Goal: Information Seeking & Learning: Learn about a topic

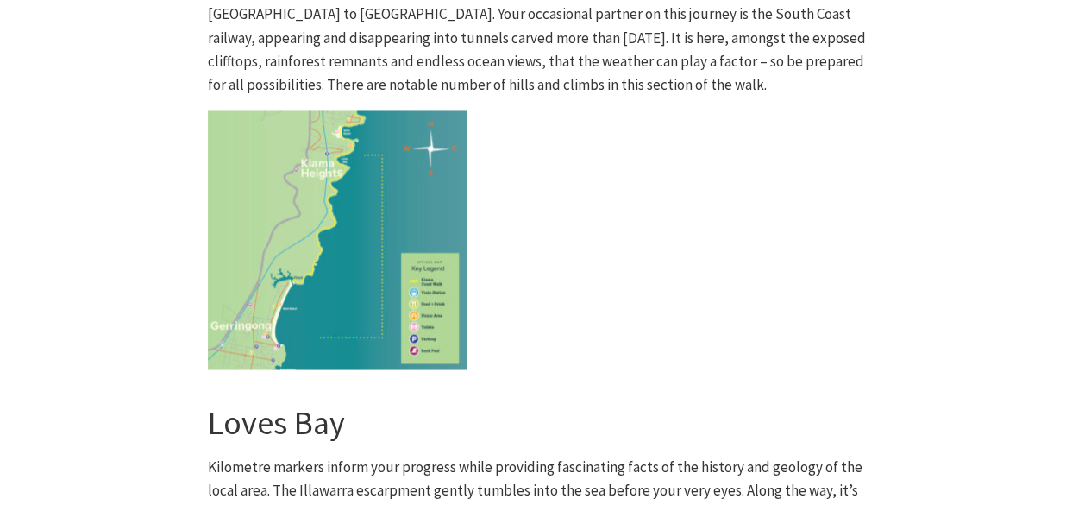
scroll to position [4572, 0]
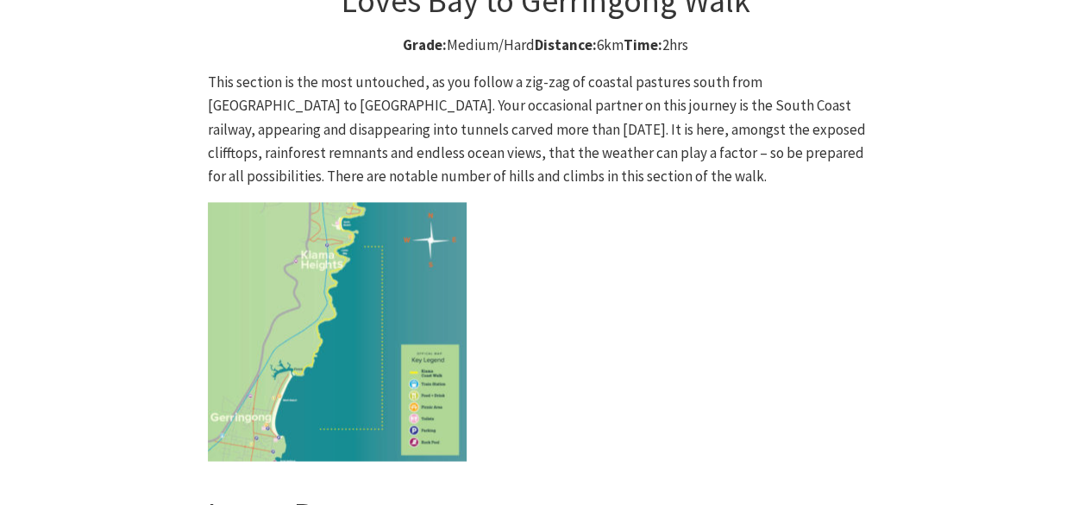
click at [370, 239] on img at bounding box center [337, 331] width 259 height 259
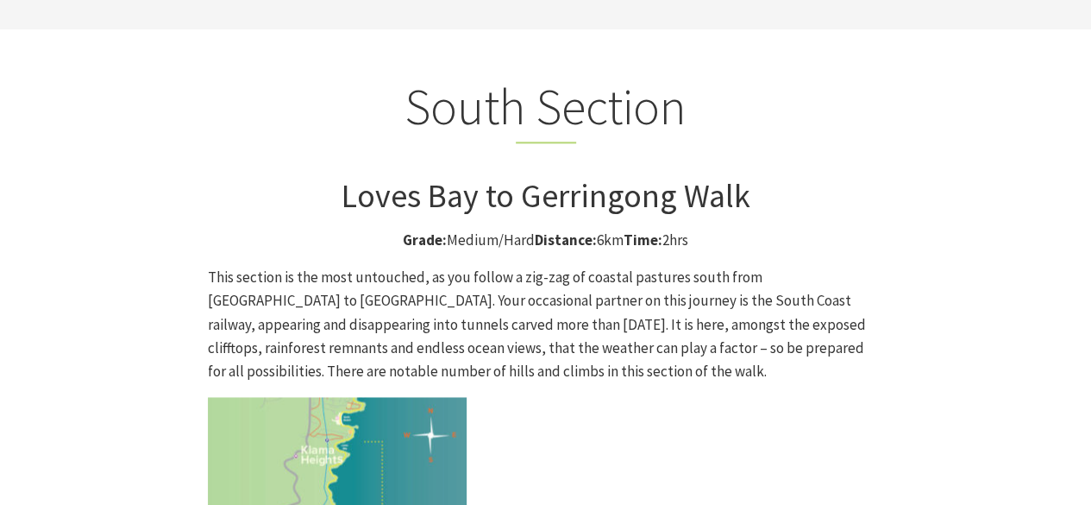
scroll to position [4313, 0]
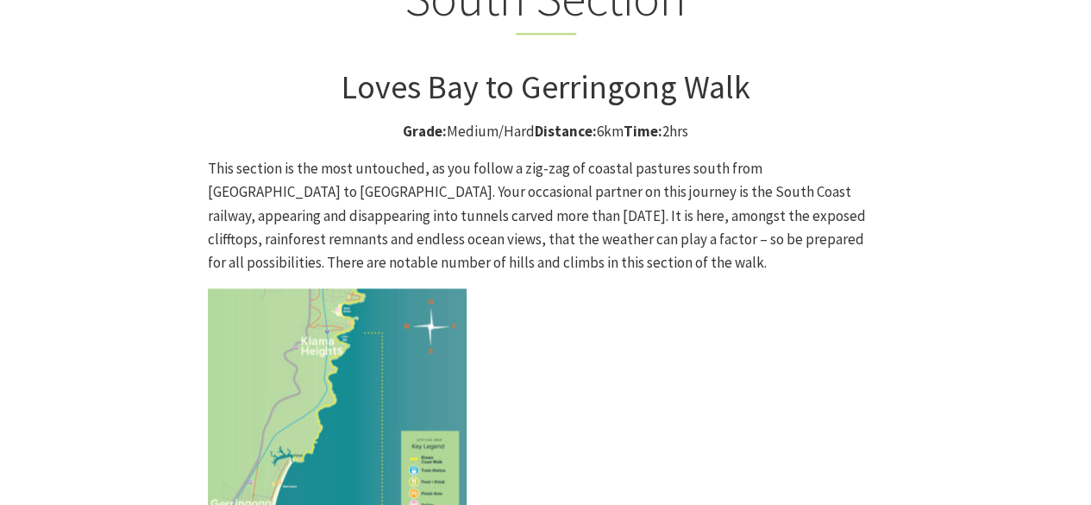
click at [319, 288] on img at bounding box center [337, 417] width 259 height 259
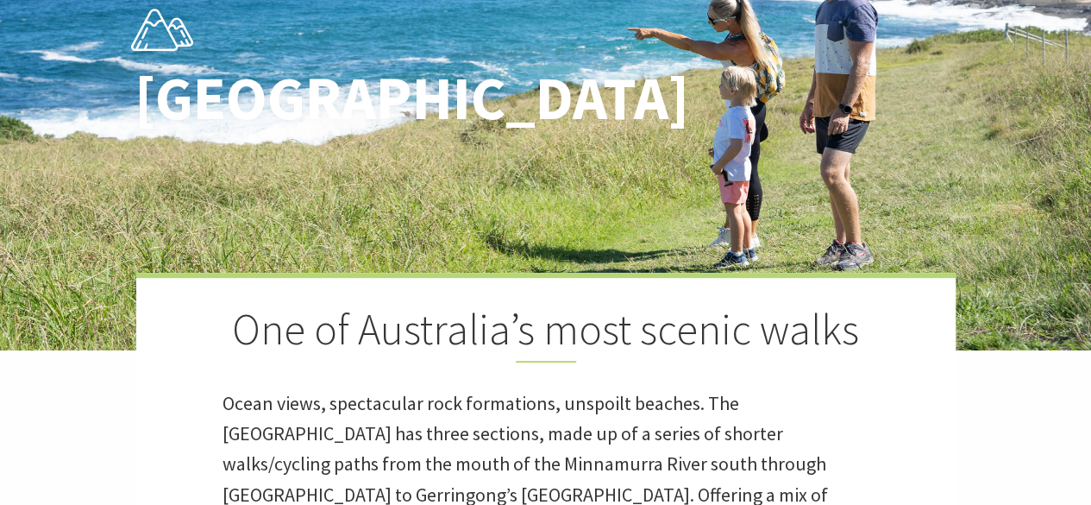
scroll to position [0, 0]
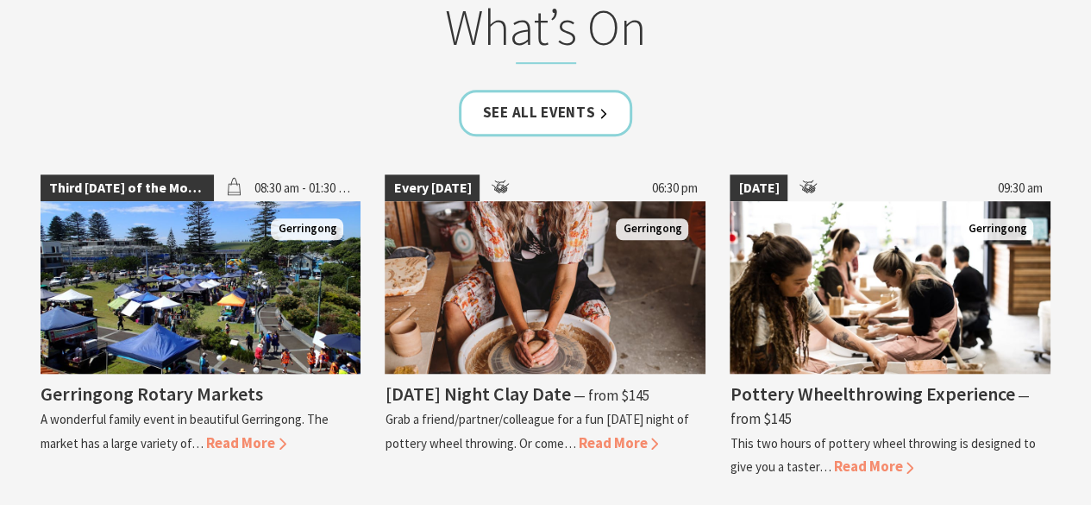
scroll to position [3882, 0]
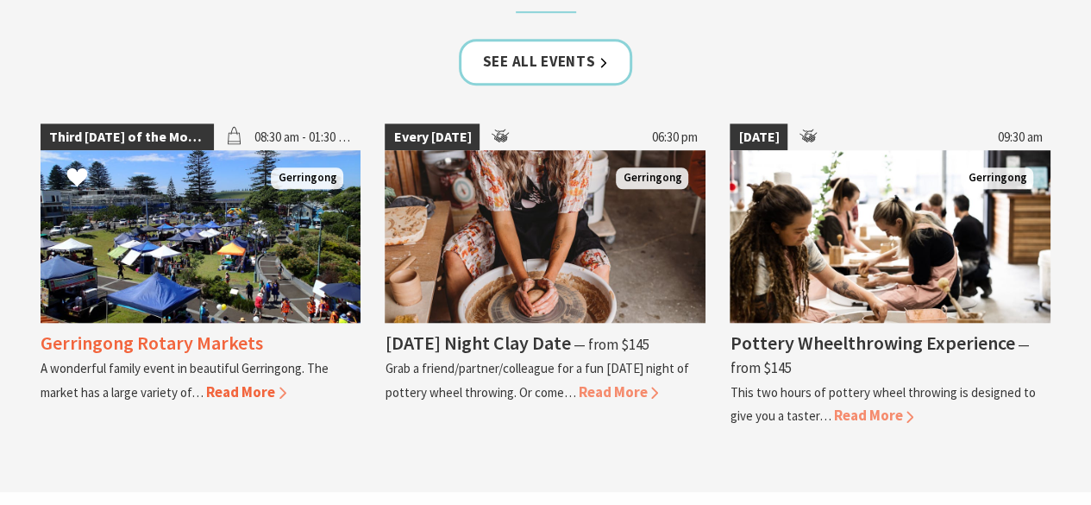
click at [273, 382] on span "Read More" at bounding box center [246, 391] width 80 height 19
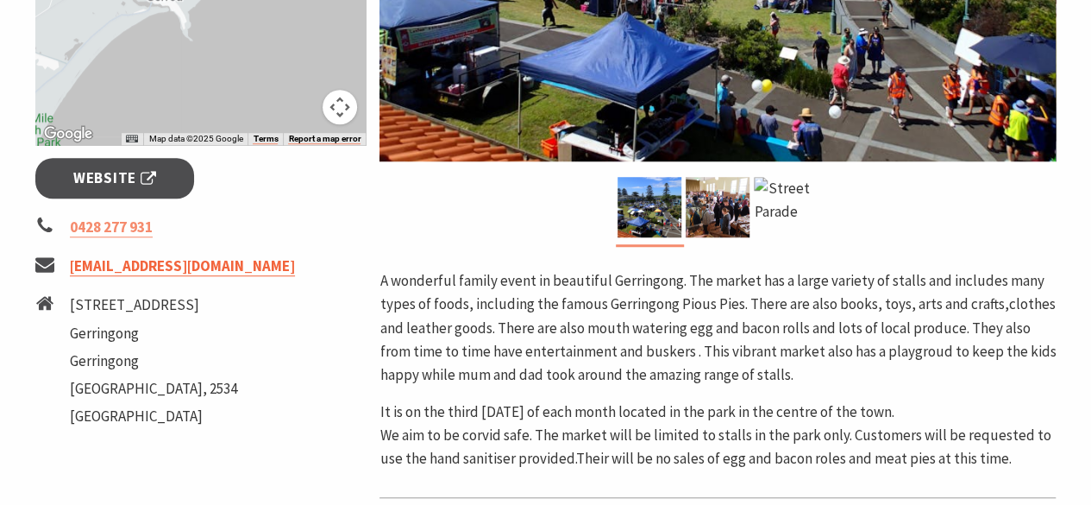
scroll to position [518, 0]
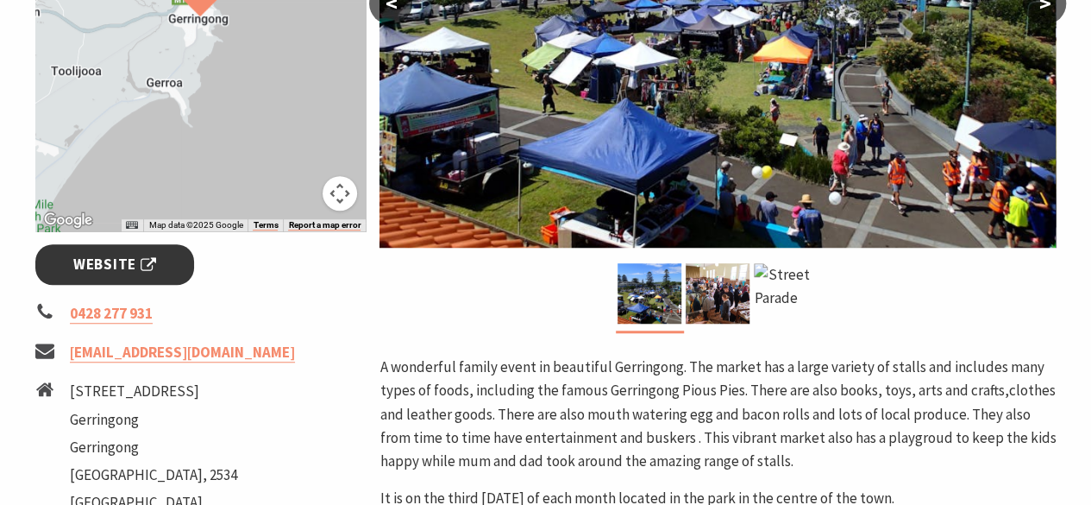
click at [171, 278] on link "Website" at bounding box center [115, 264] width 160 height 41
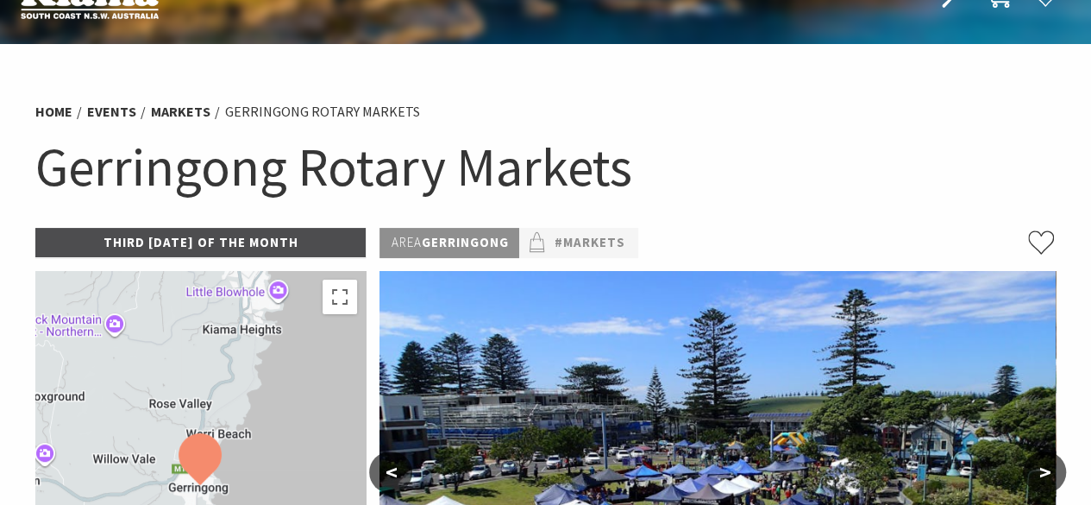
scroll to position [0, 0]
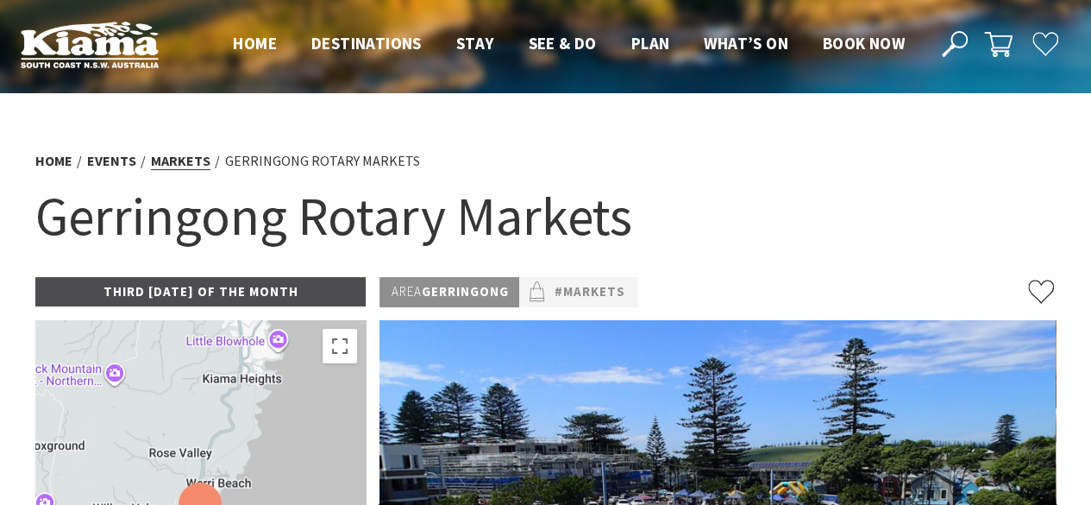
click at [173, 160] on link "Markets" at bounding box center [181, 161] width 60 height 18
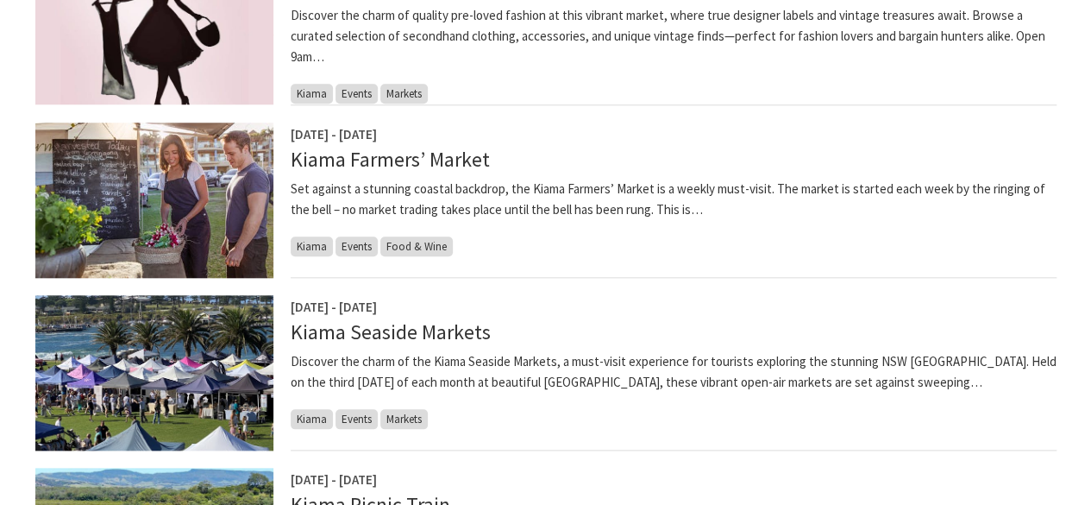
scroll to position [776, 0]
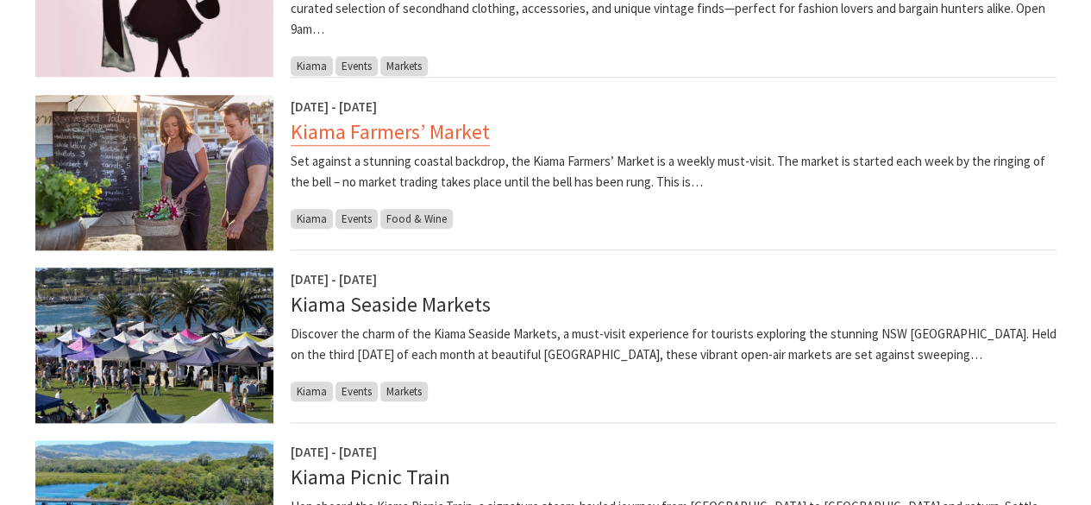
click at [411, 142] on link "Kiama Farmers’ Market" at bounding box center [390, 132] width 199 height 28
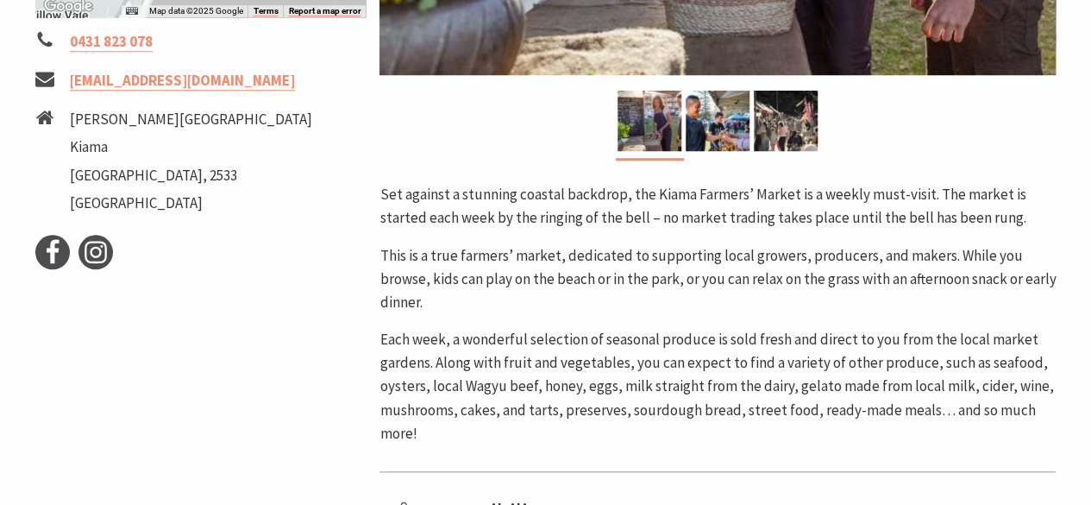
scroll to position [518, 0]
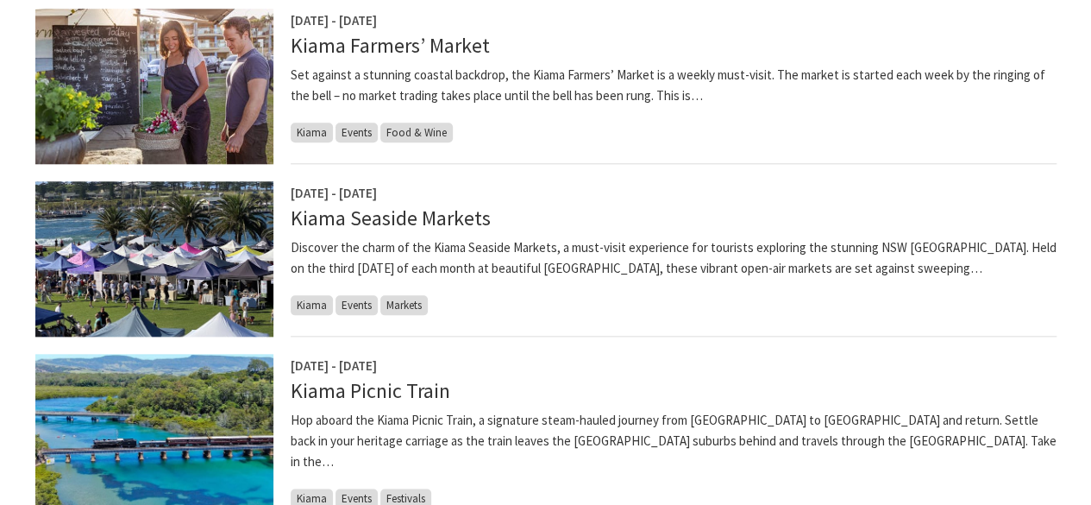
scroll to position [949, 0]
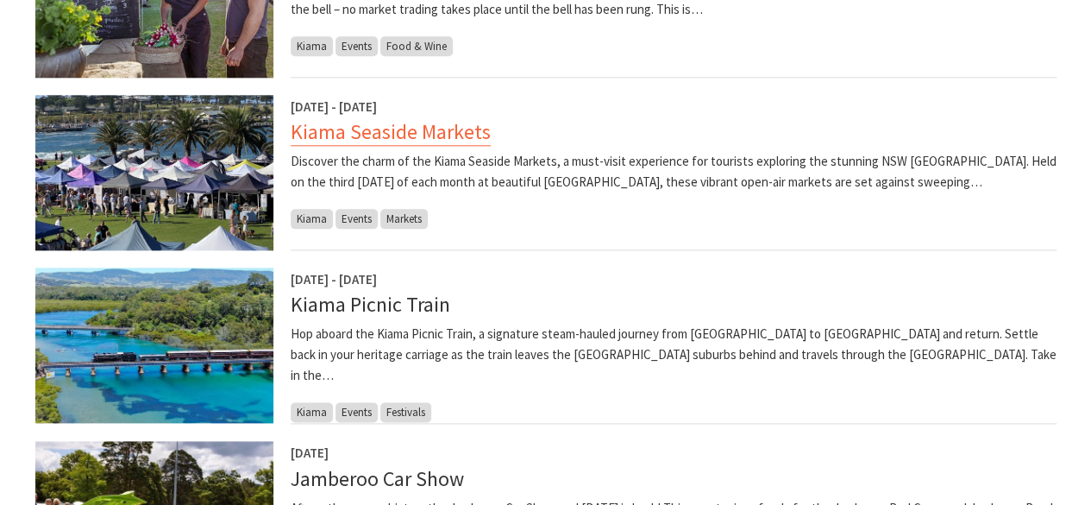
click at [443, 142] on link "Kiama Seaside Markets" at bounding box center [391, 132] width 200 height 28
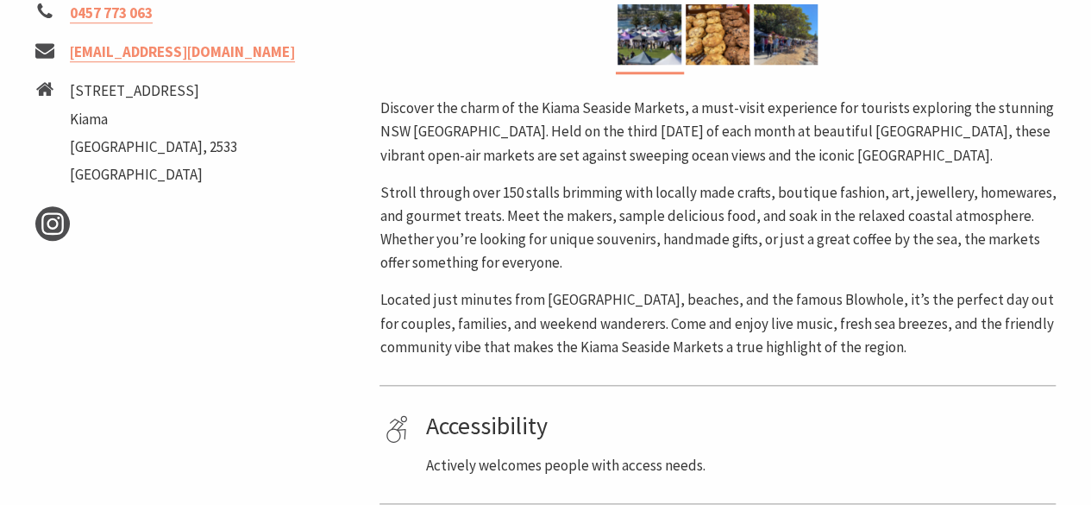
scroll to position [690, 0]
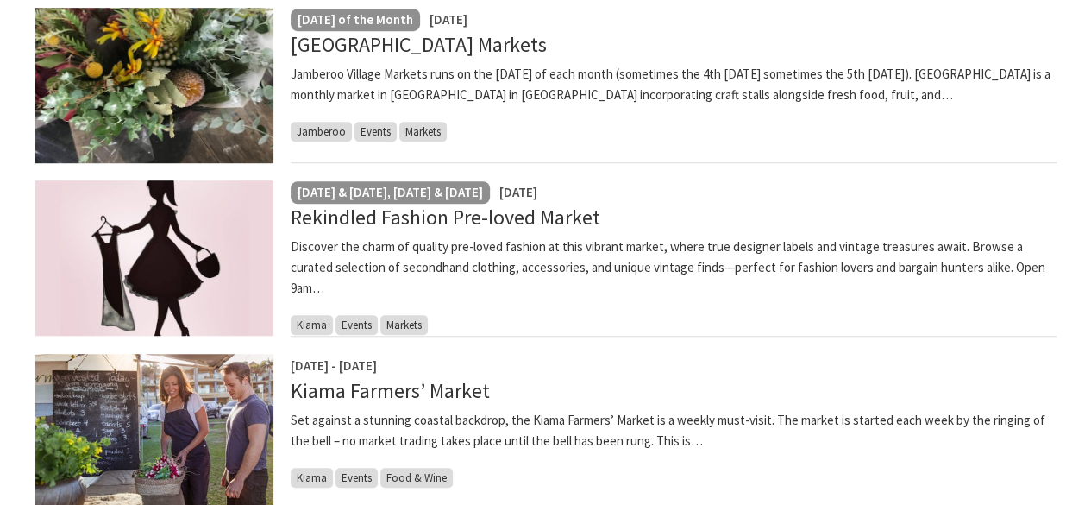
scroll to position [431, 0]
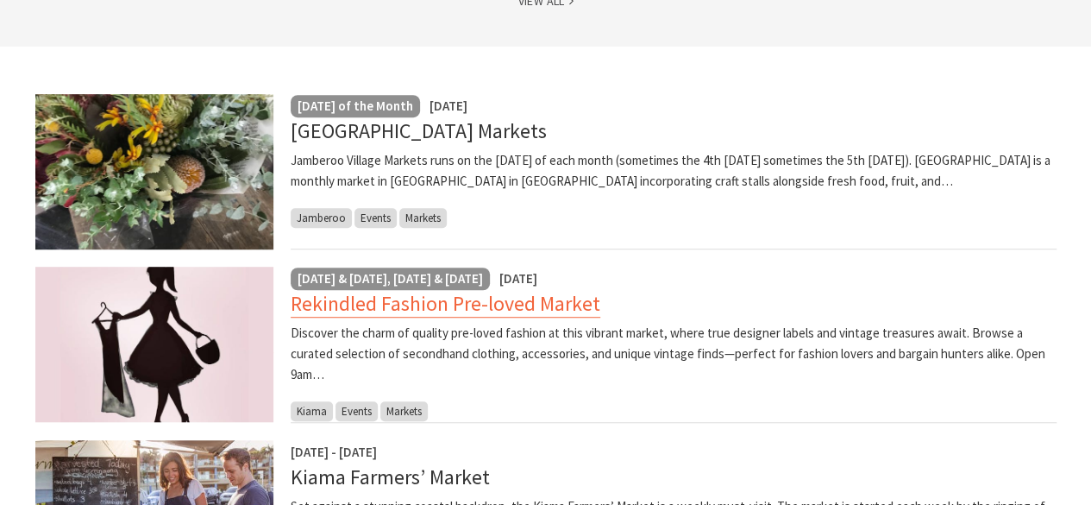
click at [556, 302] on link "Rekindled Fashion Pre-loved Market" at bounding box center [446, 304] width 310 height 28
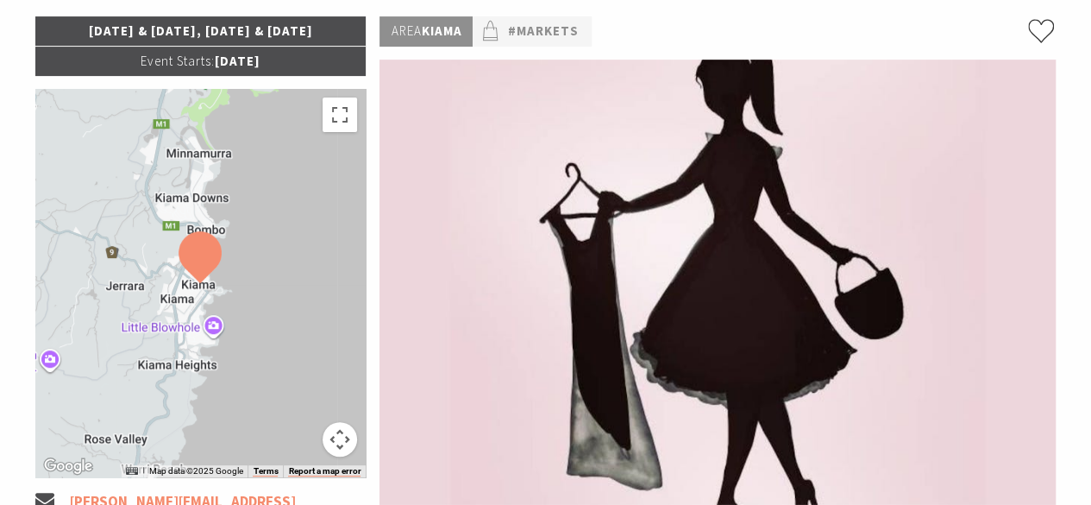
scroll to position [86, 0]
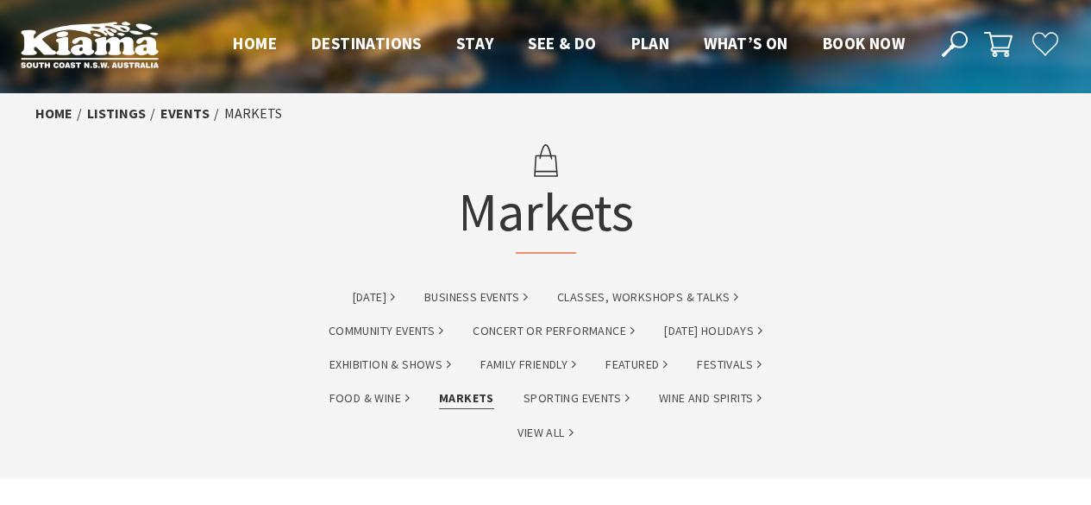
scroll to position [431, 0]
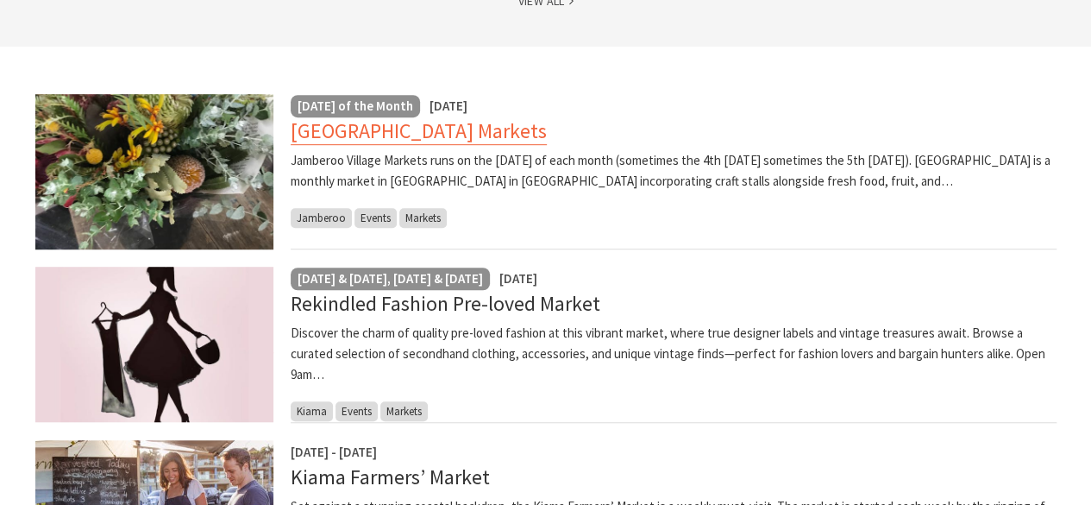
click at [457, 136] on link "[GEOGRAPHIC_DATA] Markets" at bounding box center [419, 131] width 256 height 28
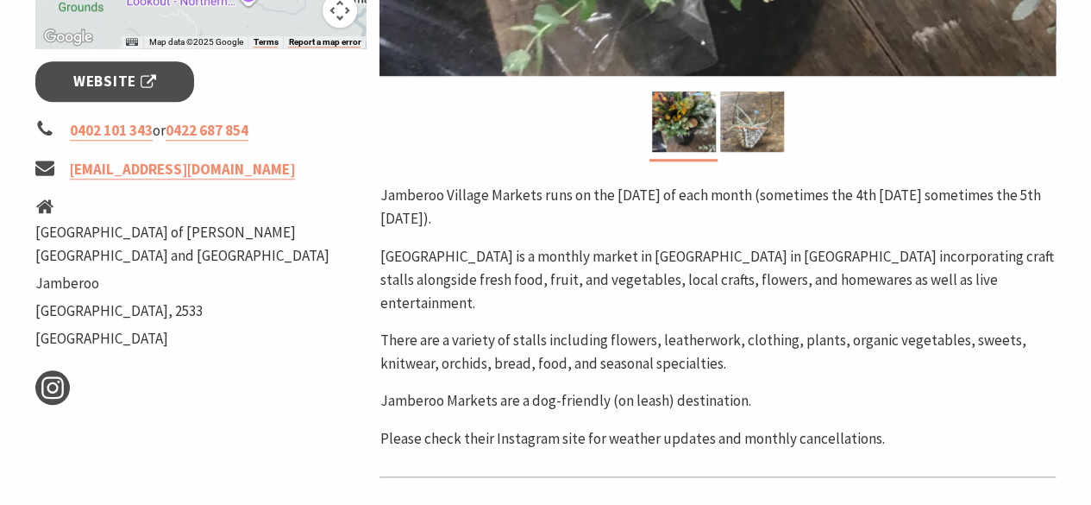
scroll to position [690, 0]
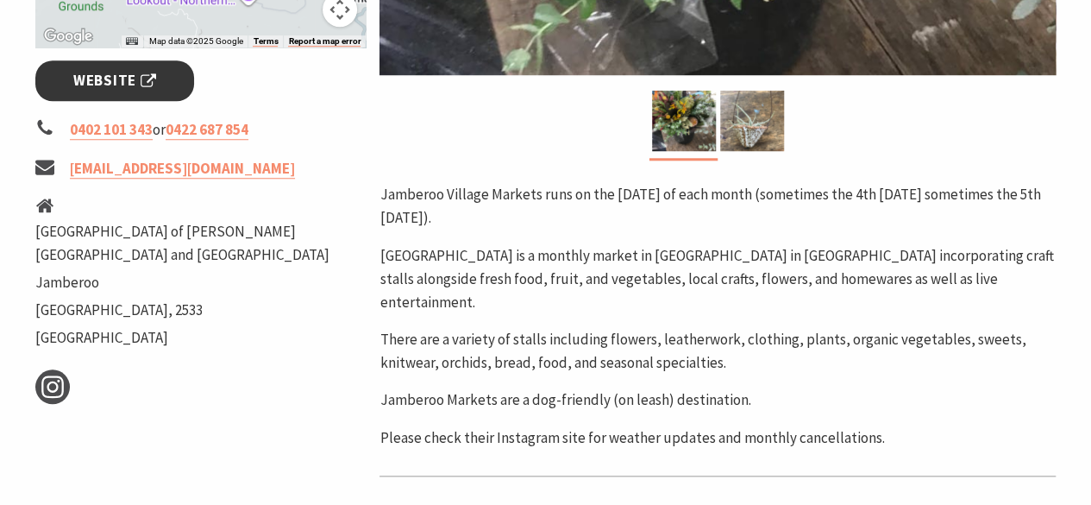
click at [85, 80] on span "Website" at bounding box center [114, 80] width 83 height 23
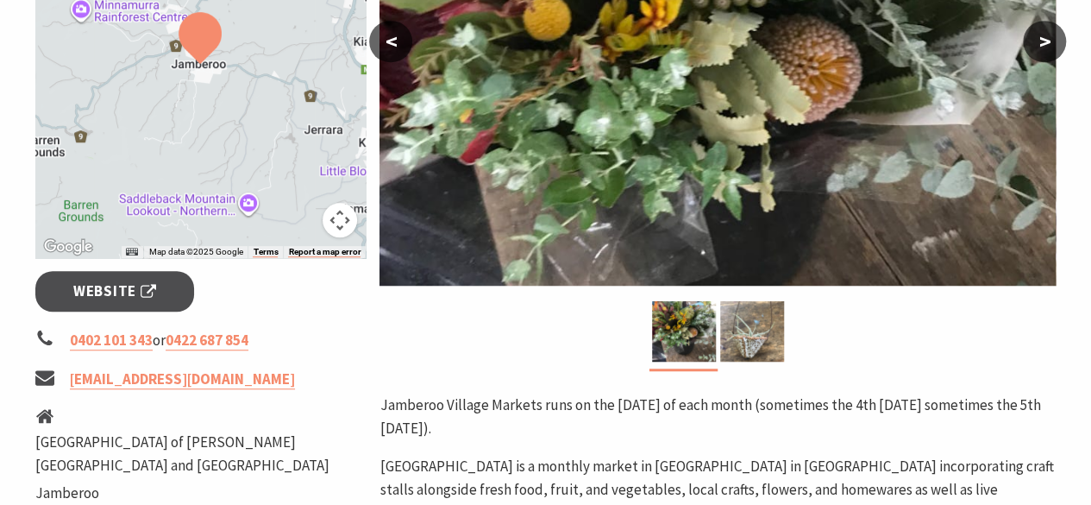
scroll to position [431, 0]
